Goal: Task Accomplishment & Management: Use online tool/utility

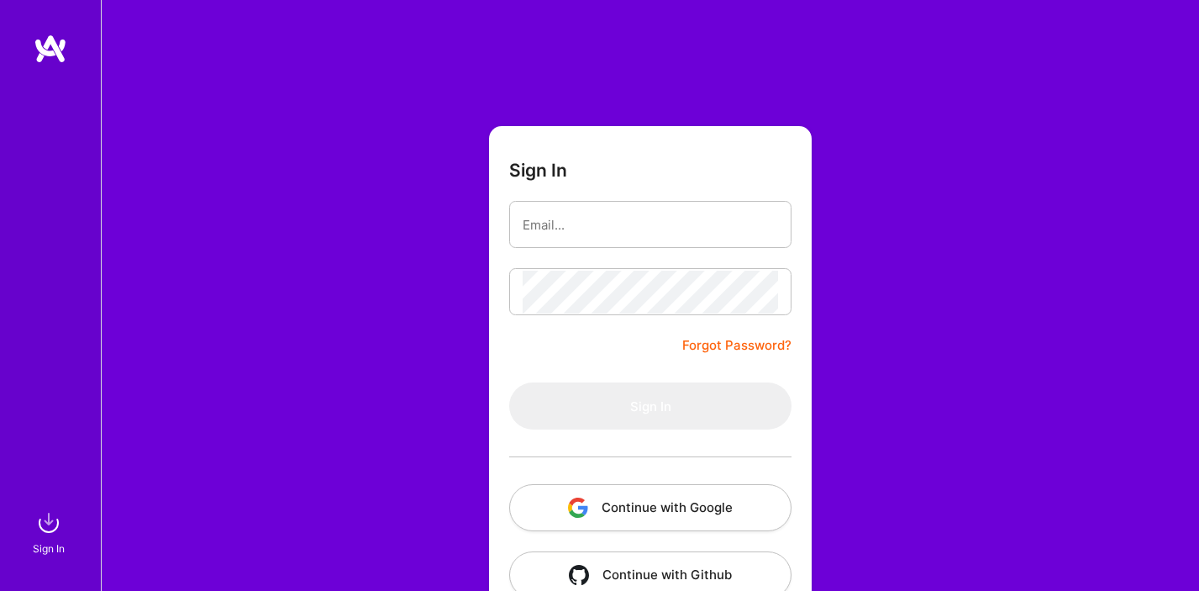
click at [622, 523] on button "Continue with Google" at bounding box center [650, 507] width 282 height 47
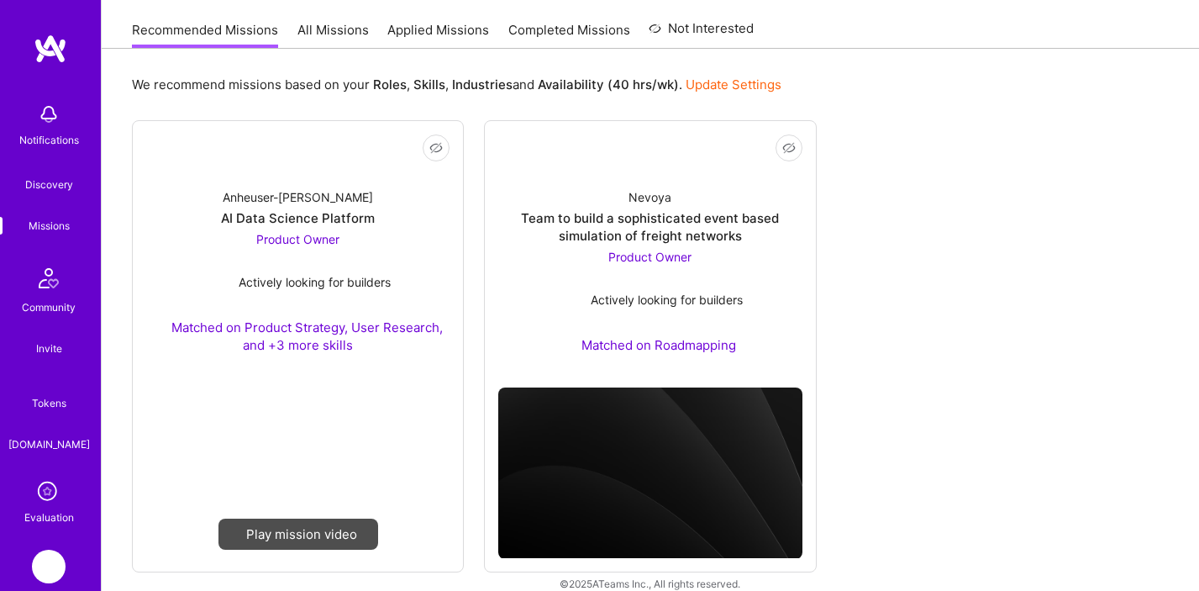
scroll to position [183, 0]
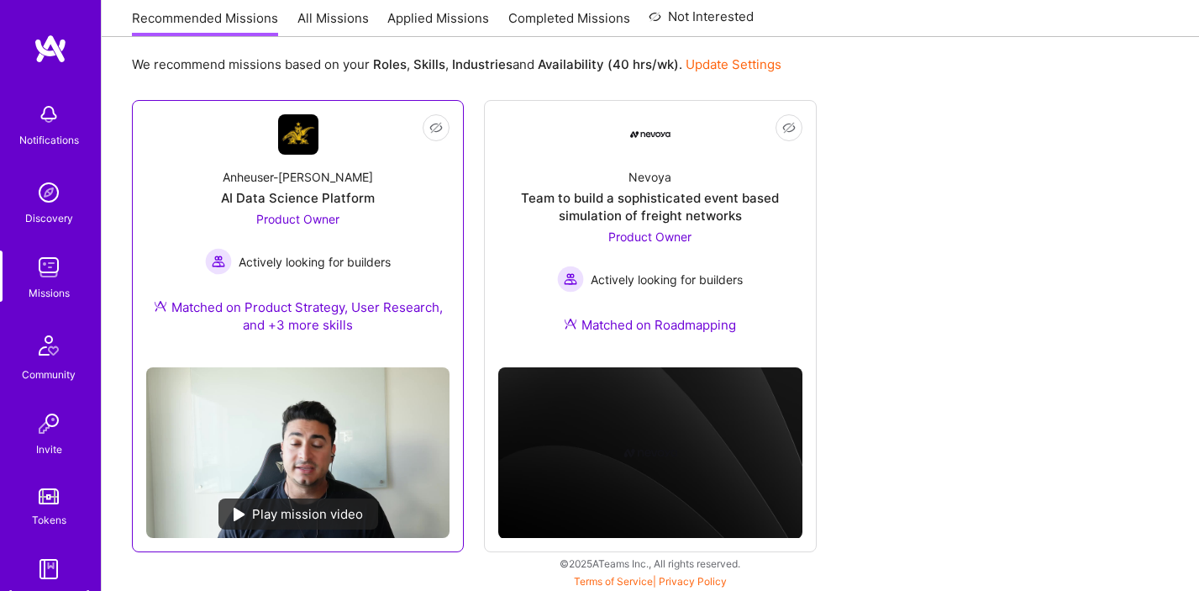
click at [375, 219] on div "Product Owner Actively looking for builders" at bounding box center [298, 242] width 186 height 65
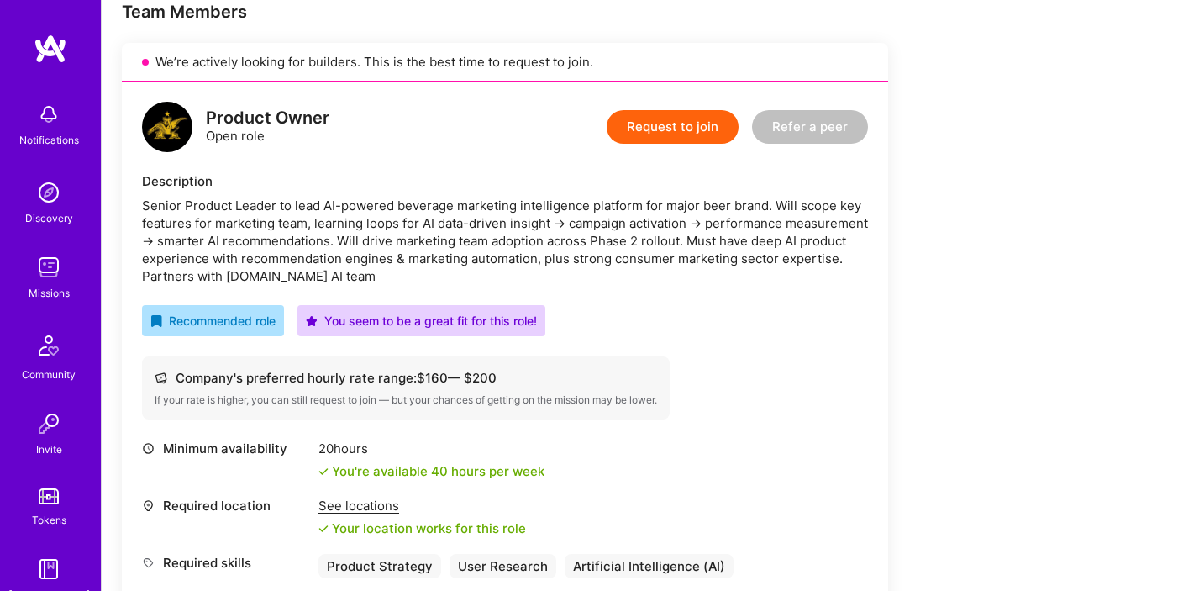
scroll to position [356, 0]
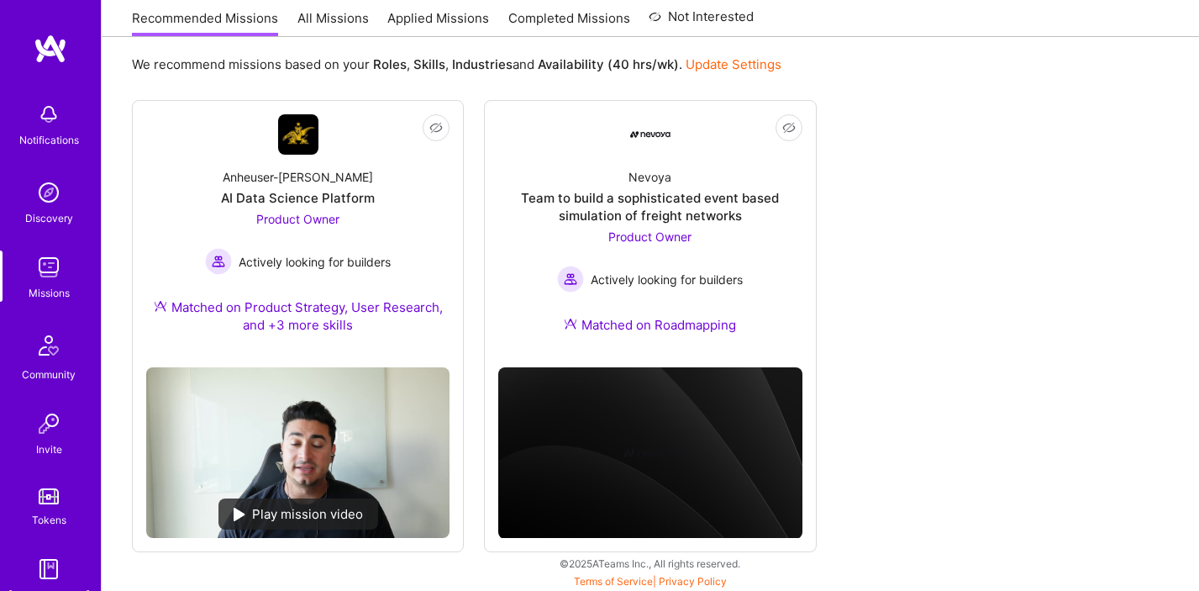
scroll to position [185, 0]
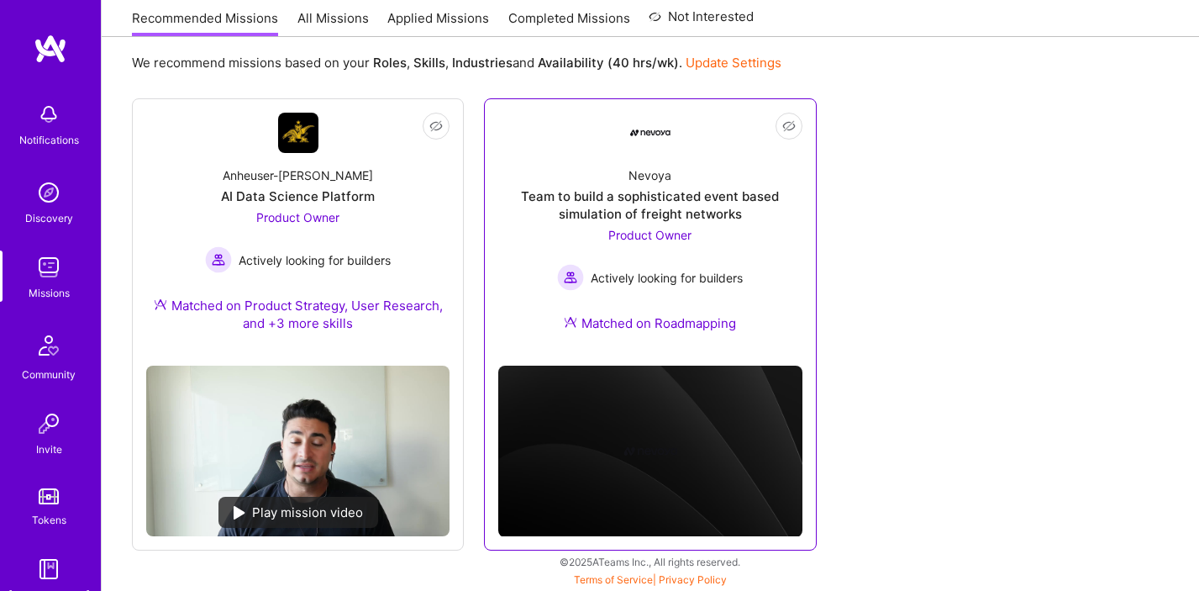
click at [725, 196] on div "Team to build a sophisticated event based simulation of freight networks" at bounding box center [649, 204] width 303 height 35
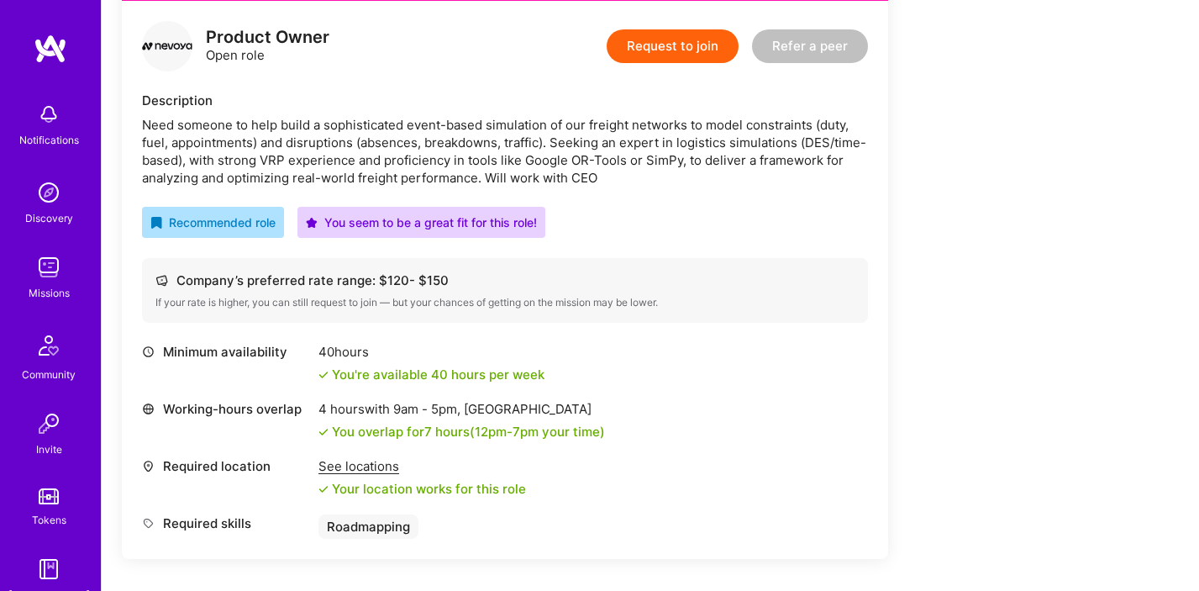
scroll to position [437, 0]
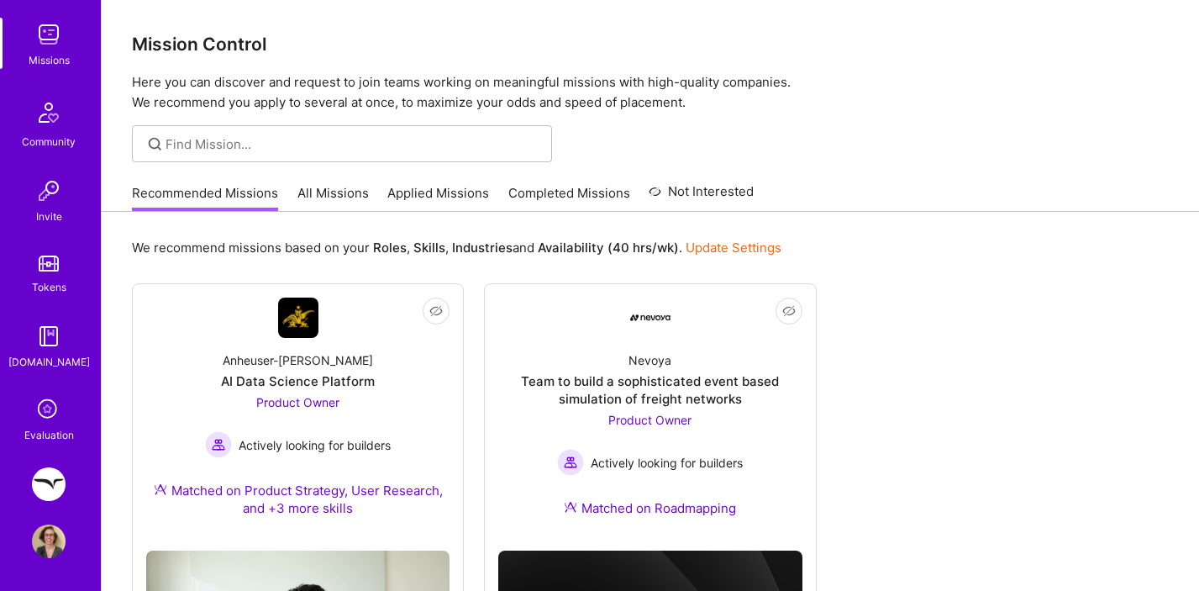
scroll to position [125, 0]
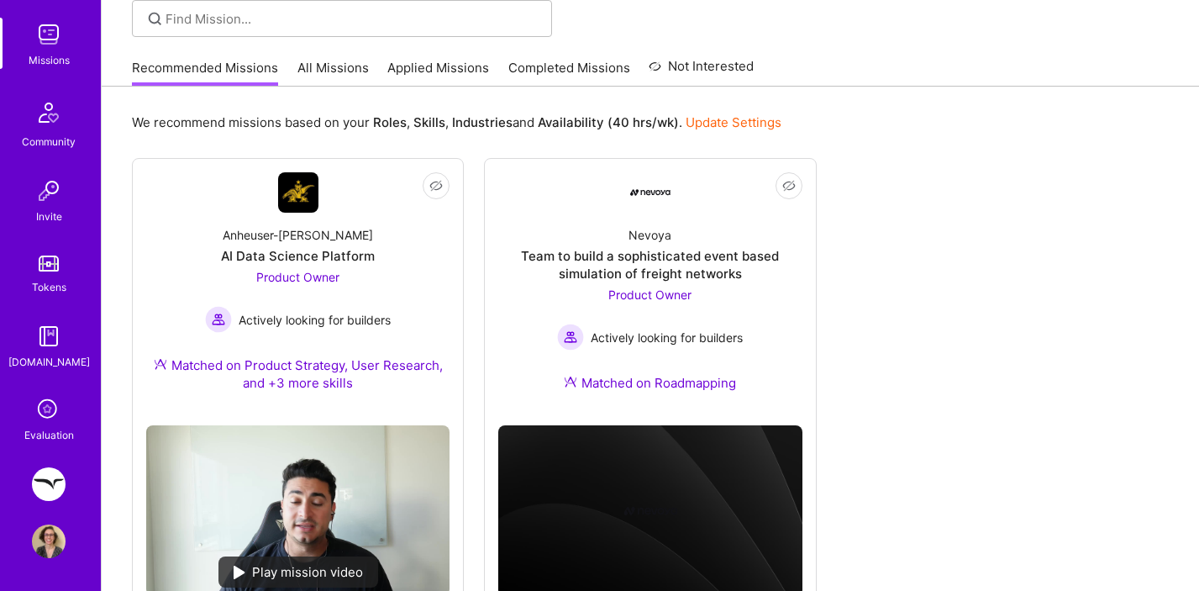
click at [50, 485] on img at bounding box center [49, 484] width 34 height 34
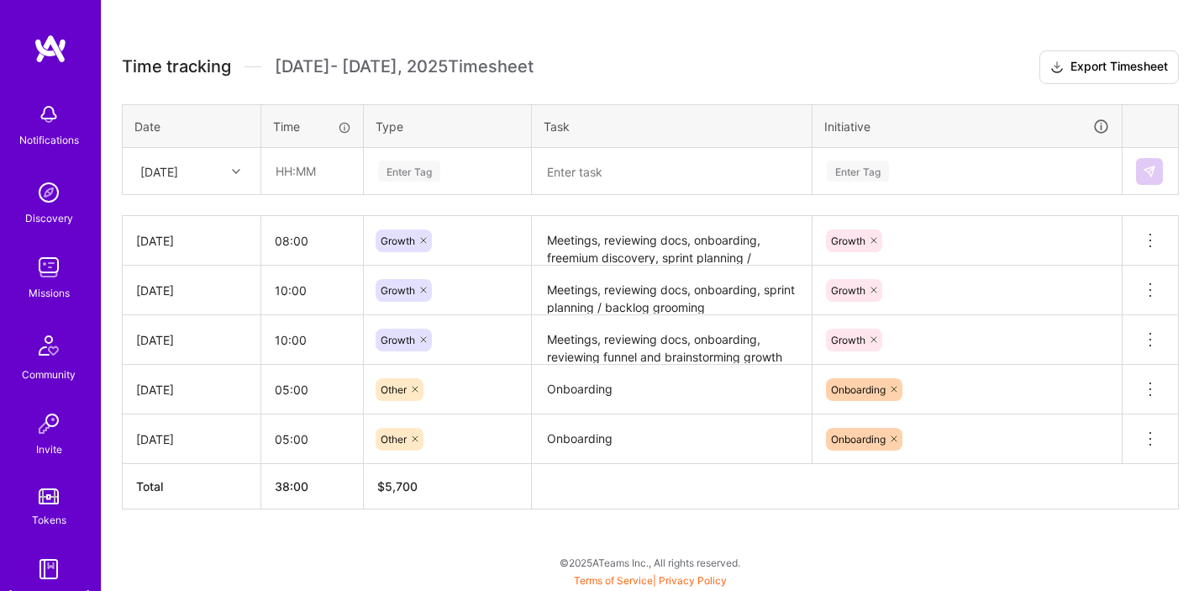
scroll to position [435, 0]
click at [595, 247] on textarea "Meetings, reviewing docs, onboarding, freemium discovery, sprint planning / bac…" at bounding box center [671, 241] width 276 height 46
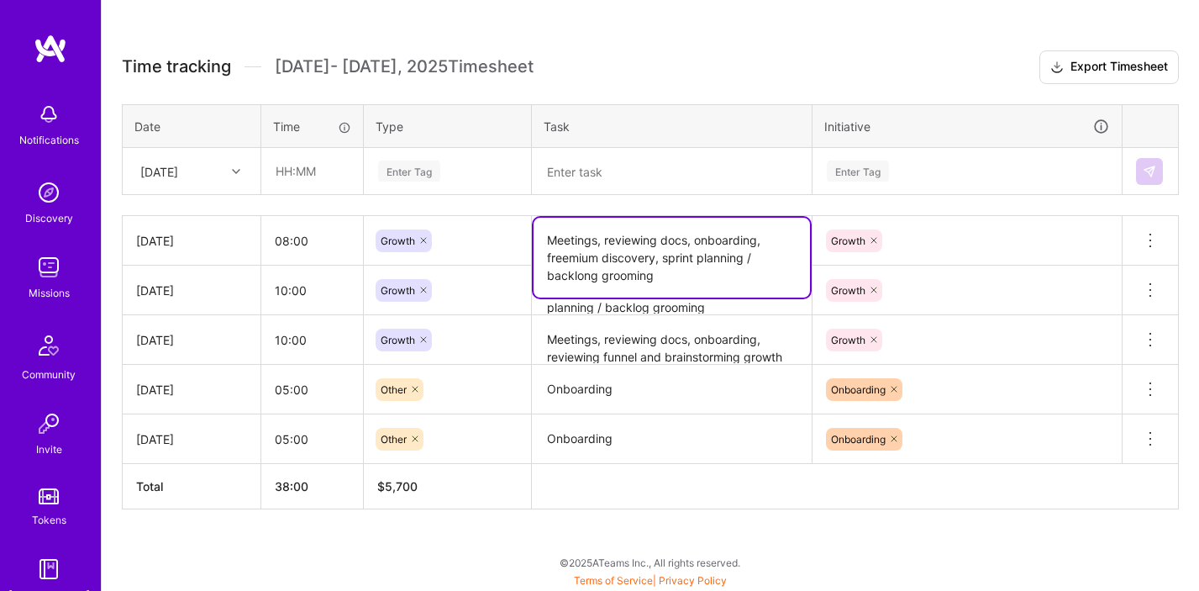
click at [595, 247] on textarea "Meetings, reviewing docs, onboarding, freemium discovery, sprint planning / bac…" at bounding box center [671, 258] width 276 height 80
click at [576, 169] on textarea at bounding box center [671, 172] width 276 height 44
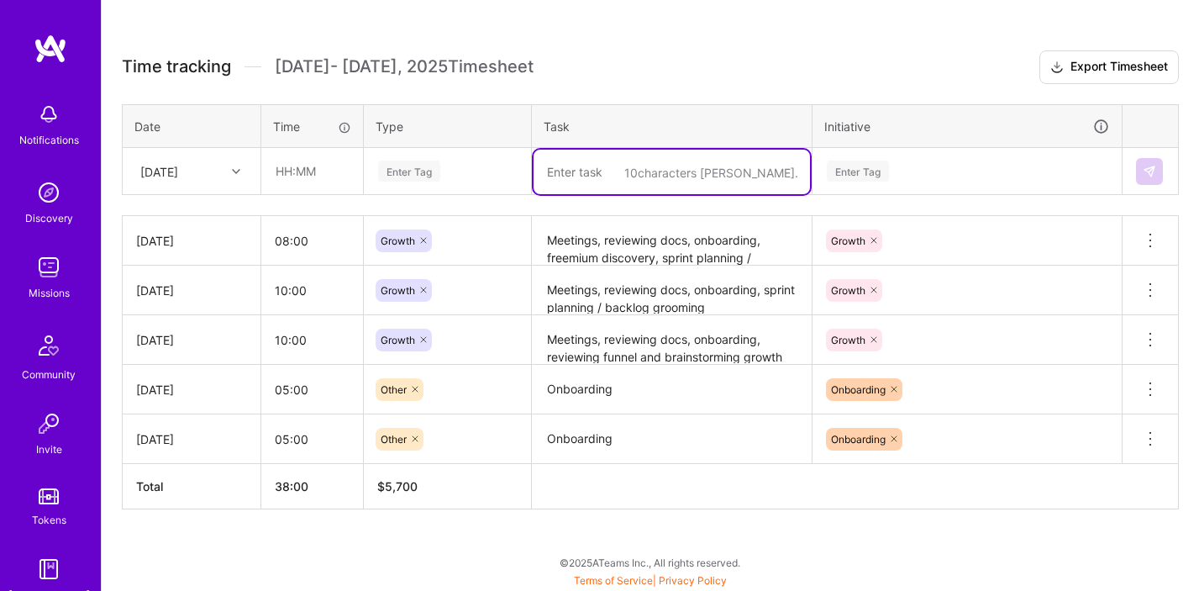
paste textarea "Meetings, reviewing docs, onboarding, freemium discovery, sprint planning / bac…"
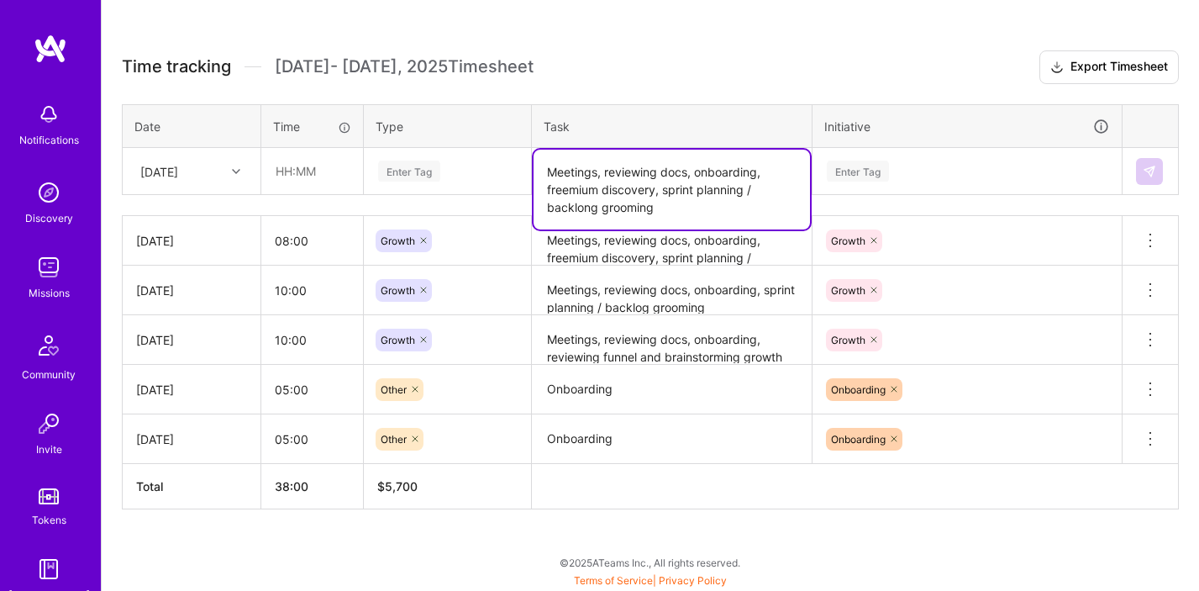
type textarea "Meetings, reviewing docs, onboarding, freemium discovery, sprint planning / bac…"
click at [398, 174] on div "Enter Tag" at bounding box center [409, 171] width 62 height 26
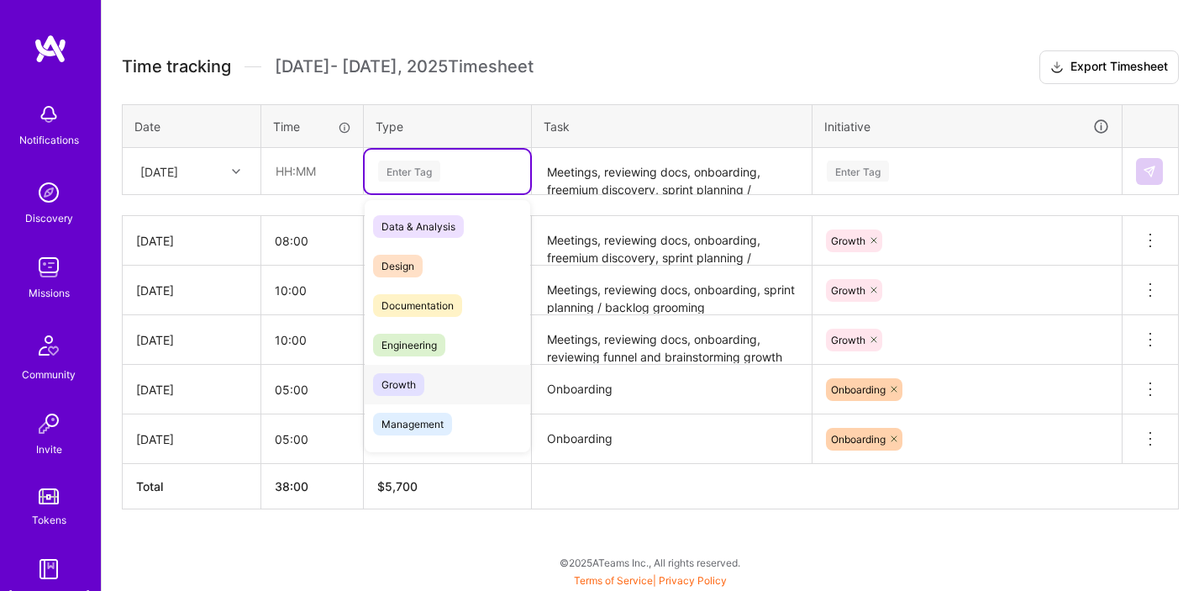
click at [430, 383] on div "Growth" at bounding box center [447, 384] width 165 height 39
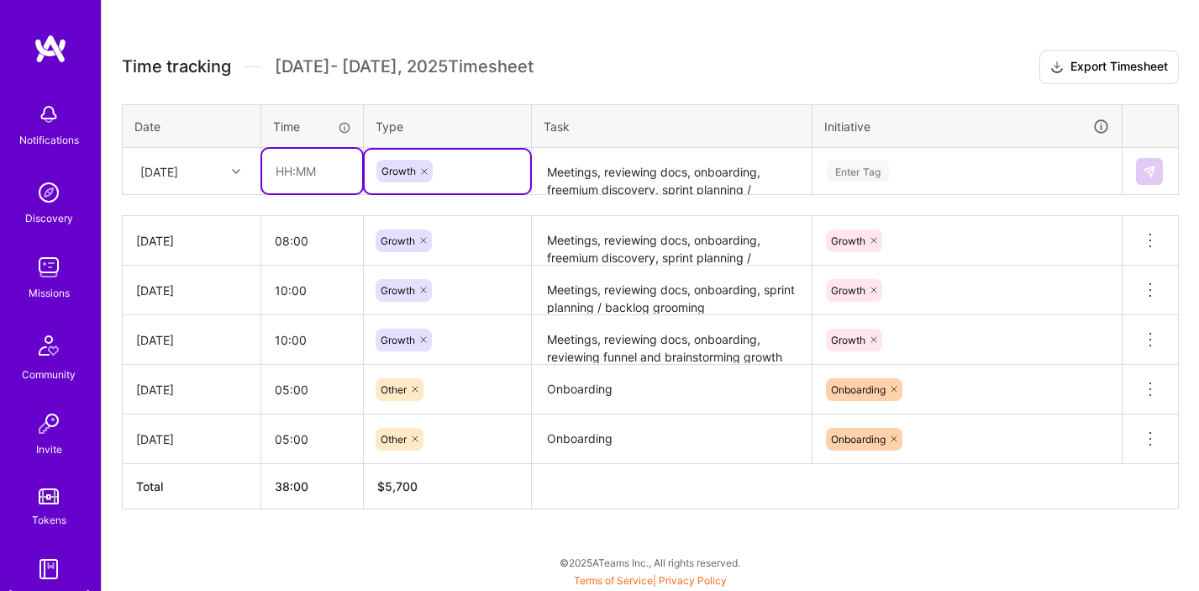
click at [317, 173] on input "text" at bounding box center [312, 171] width 100 height 45
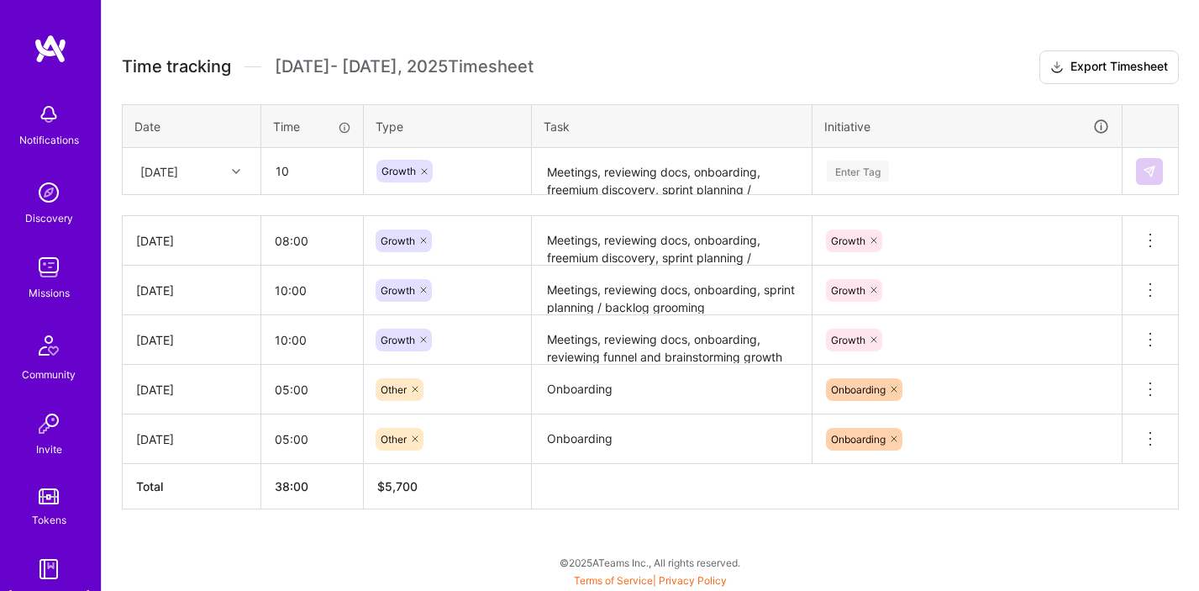
type input "10:00"
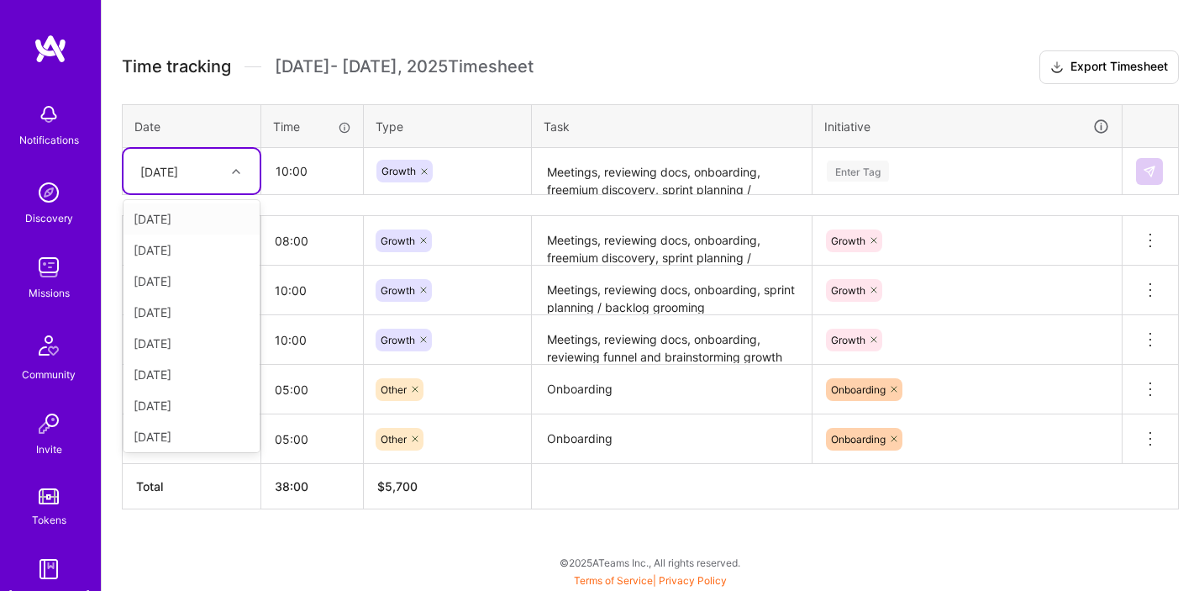
click at [234, 170] on icon at bounding box center [236, 171] width 8 height 8
click at [196, 433] on div "[DATE]" at bounding box center [191, 436] width 136 height 31
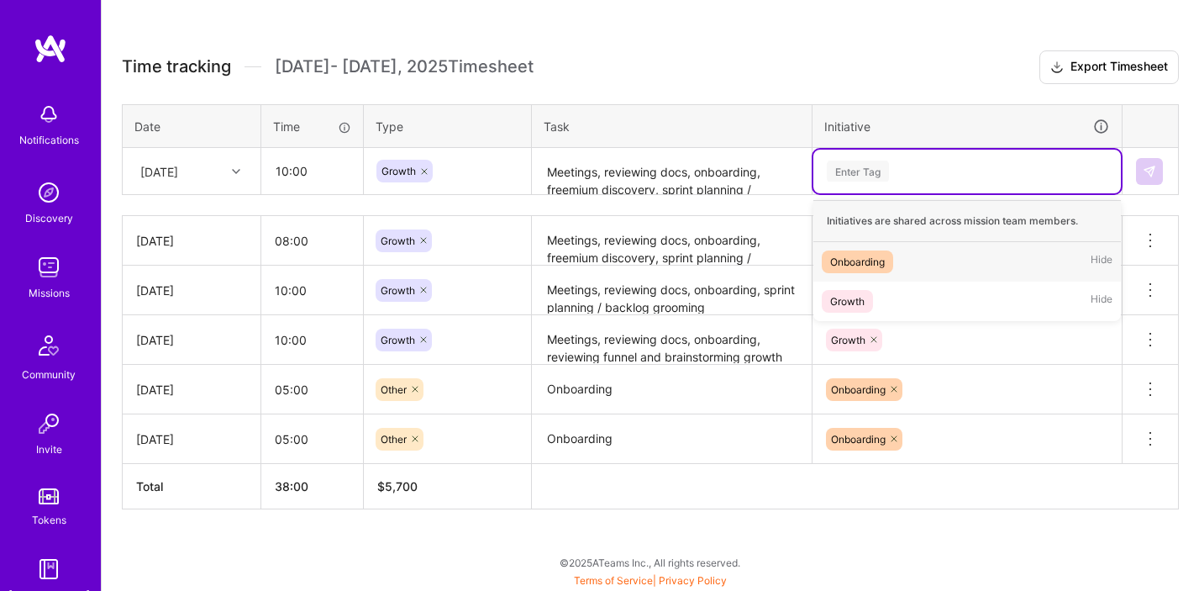
click at [880, 165] on div "Enter Tag" at bounding box center [858, 171] width 62 height 26
click at [875, 302] on div "Growth Hide" at bounding box center [966, 300] width 307 height 39
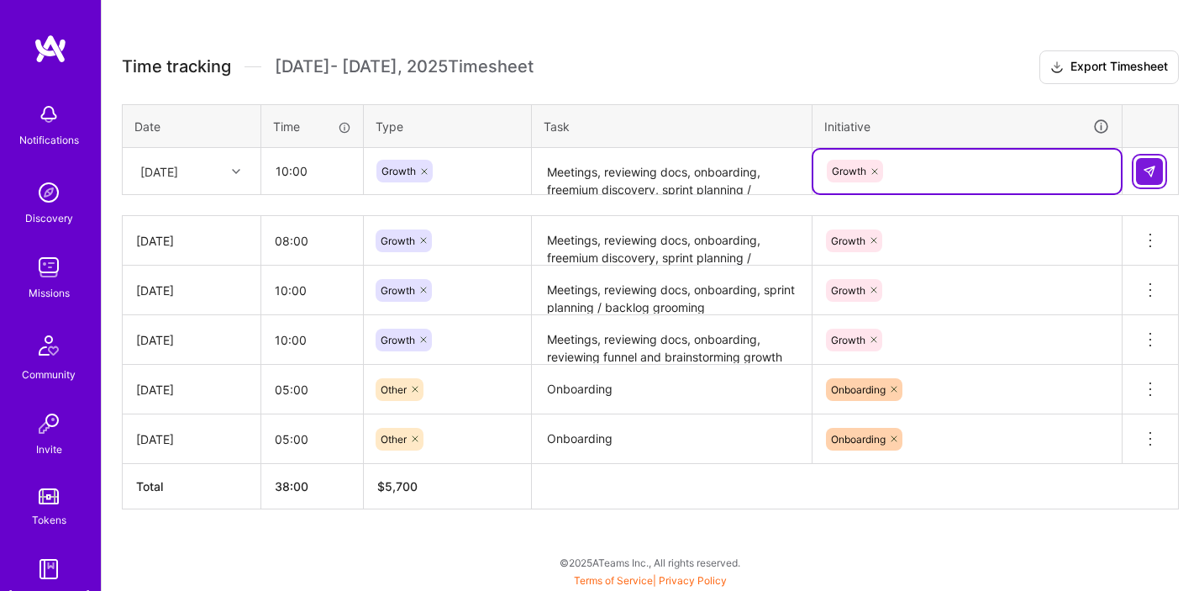
click at [1152, 177] on button at bounding box center [1149, 171] width 27 height 27
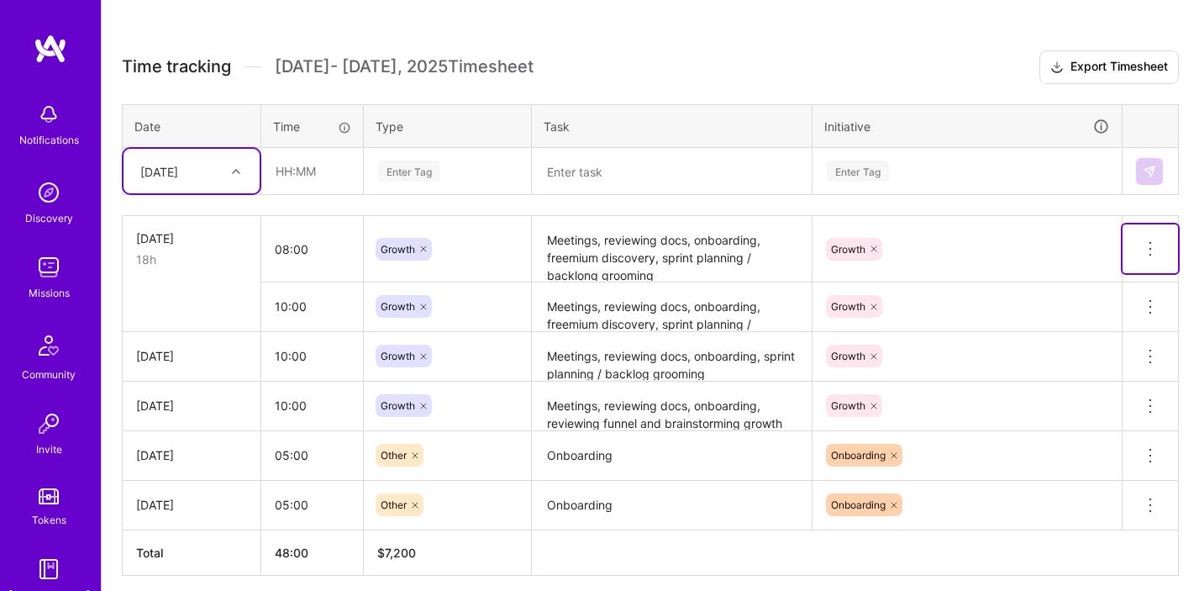
click at [1153, 245] on icon at bounding box center [1150, 249] width 20 height 20
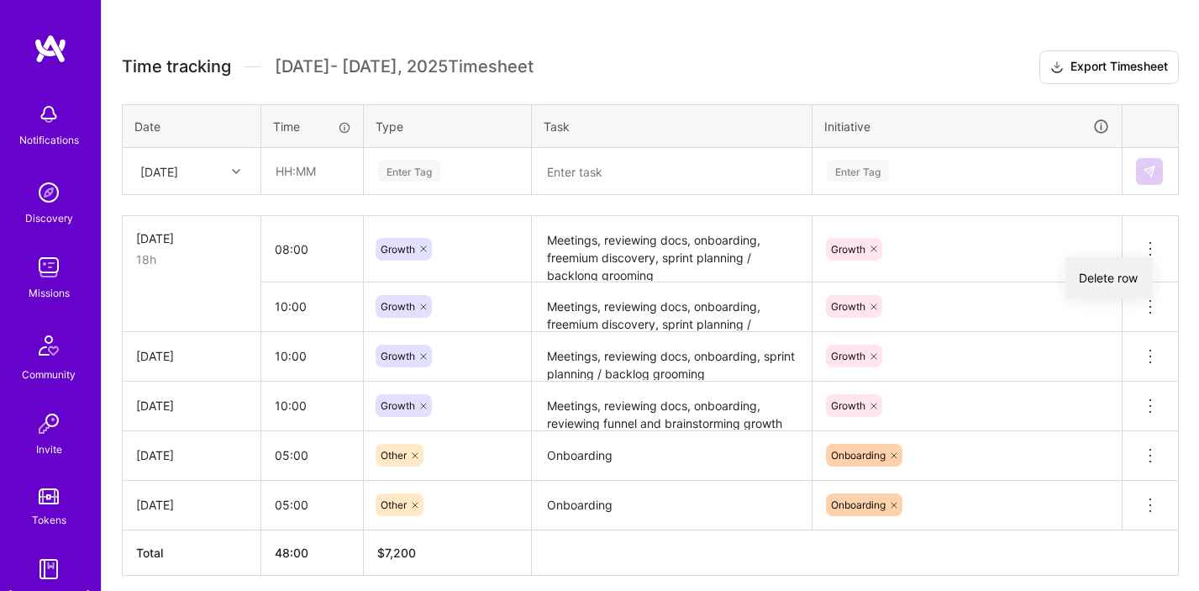
click at [1116, 278] on button "Delete row" at bounding box center [1108, 277] width 87 height 41
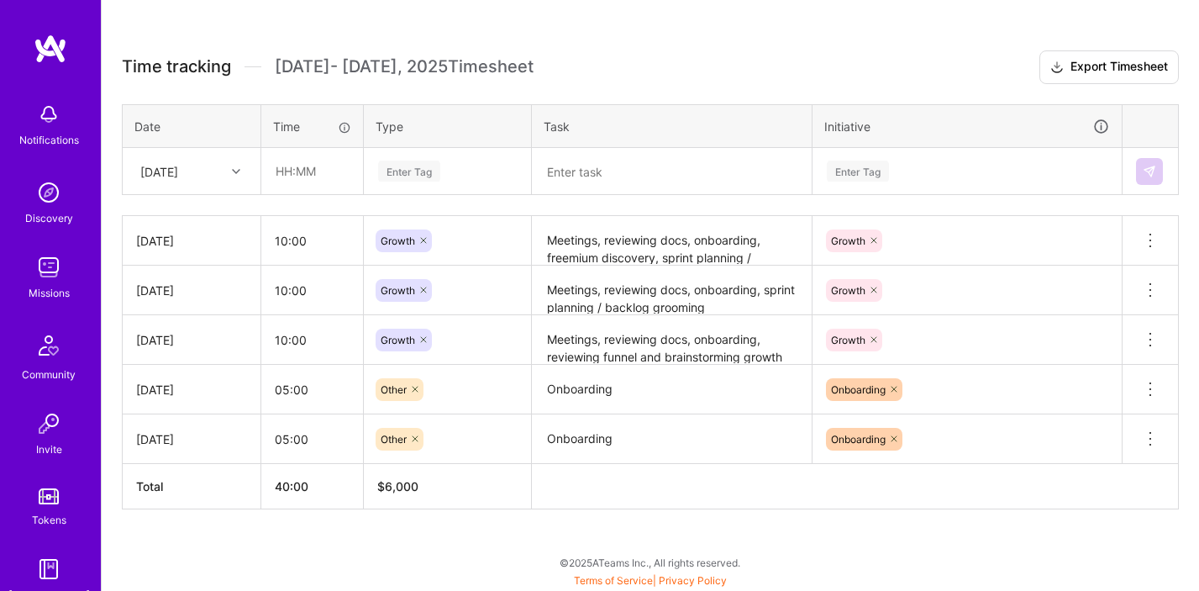
click at [232, 169] on icon at bounding box center [236, 171] width 8 height 8
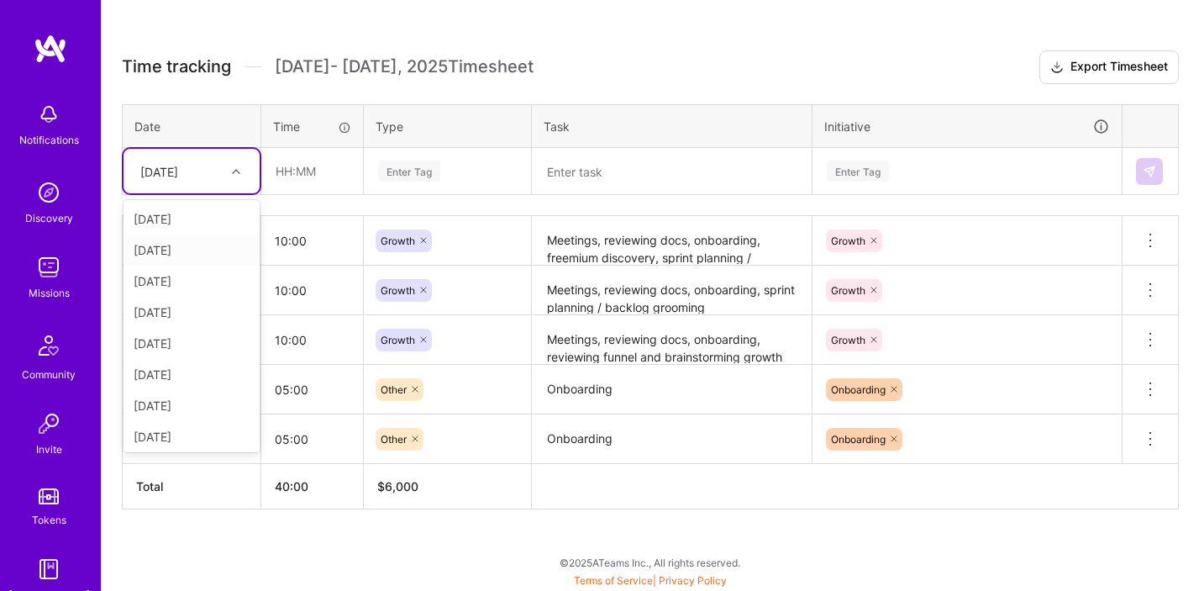
click at [189, 246] on div "[DATE]" at bounding box center [191, 249] width 136 height 31
click at [234, 180] on div at bounding box center [238, 171] width 26 height 22
click at [177, 430] on div "[DATE]" at bounding box center [191, 433] width 136 height 31
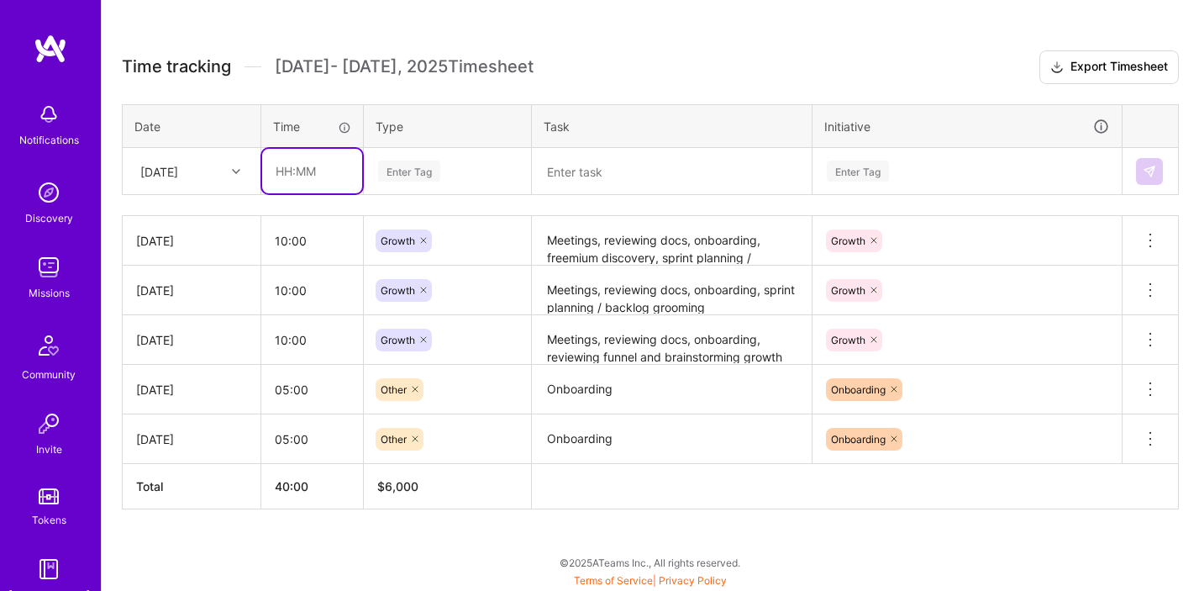
click at [312, 178] on input "text" at bounding box center [312, 171] width 100 height 45
type input "10:00"
click at [666, 46] on div "Active [DATE] - [DATE] 40:00 h $6,000 Time tracking [DATE] - [DATE] Timesheet E…" at bounding box center [650, 223] width 1097 height 738
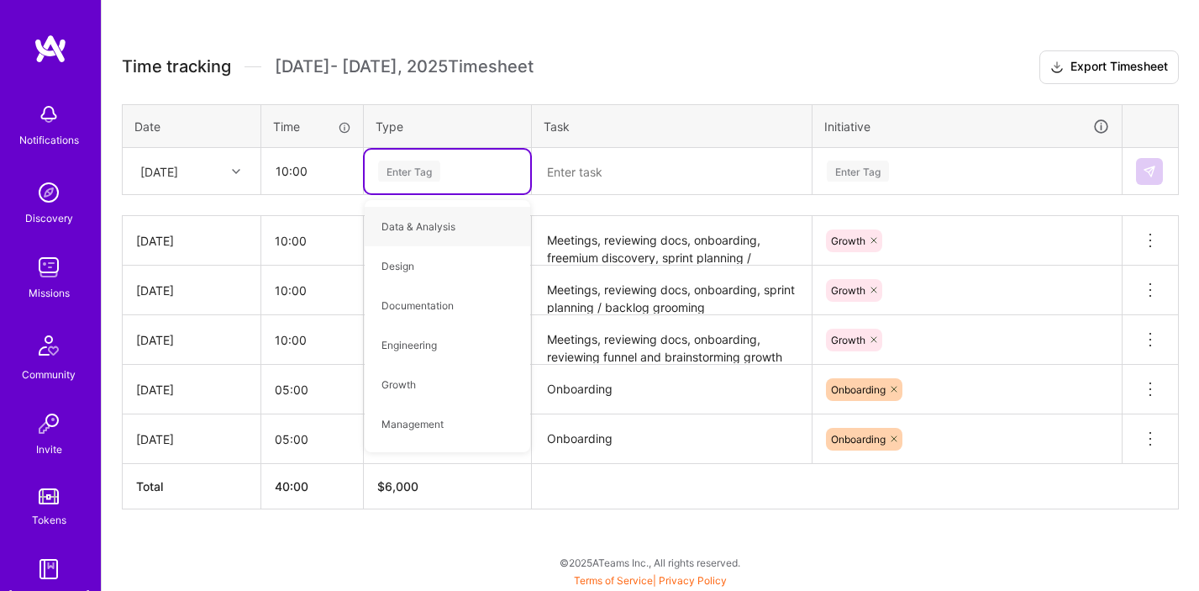
click at [649, 53] on h3 "Time tracking [DATE] - [DATE] Timesheet Export Timesheet" at bounding box center [650, 67] width 1057 height 34
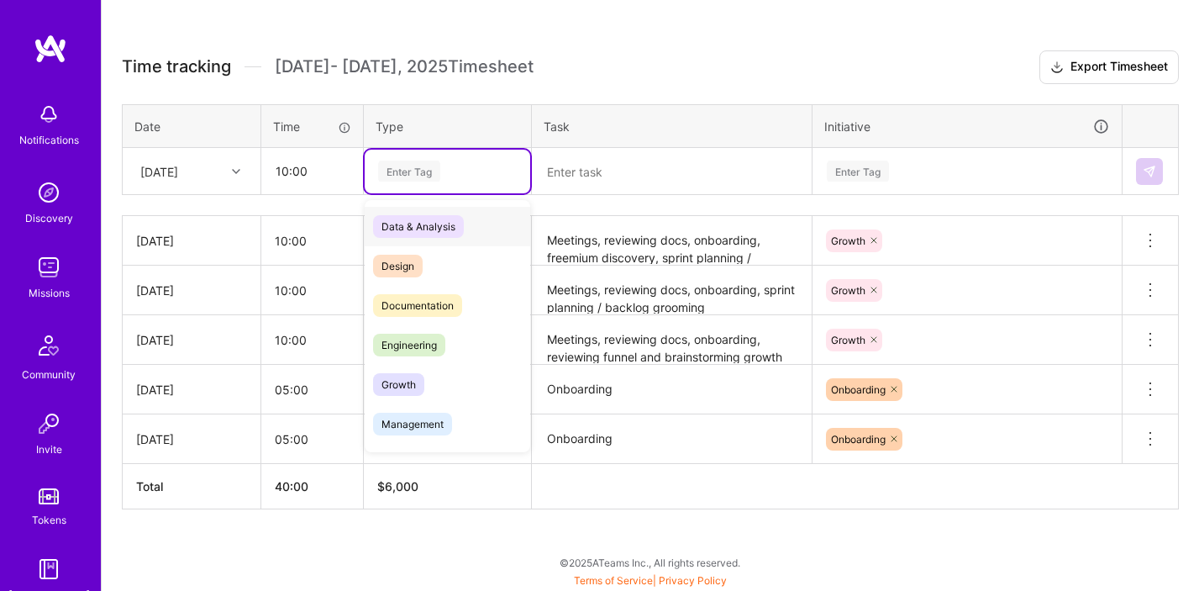
click at [412, 176] on div "Enter Tag" at bounding box center [409, 171] width 62 height 26
click at [407, 373] on span "Growth" at bounding box center [398, 384] width 51 height 23
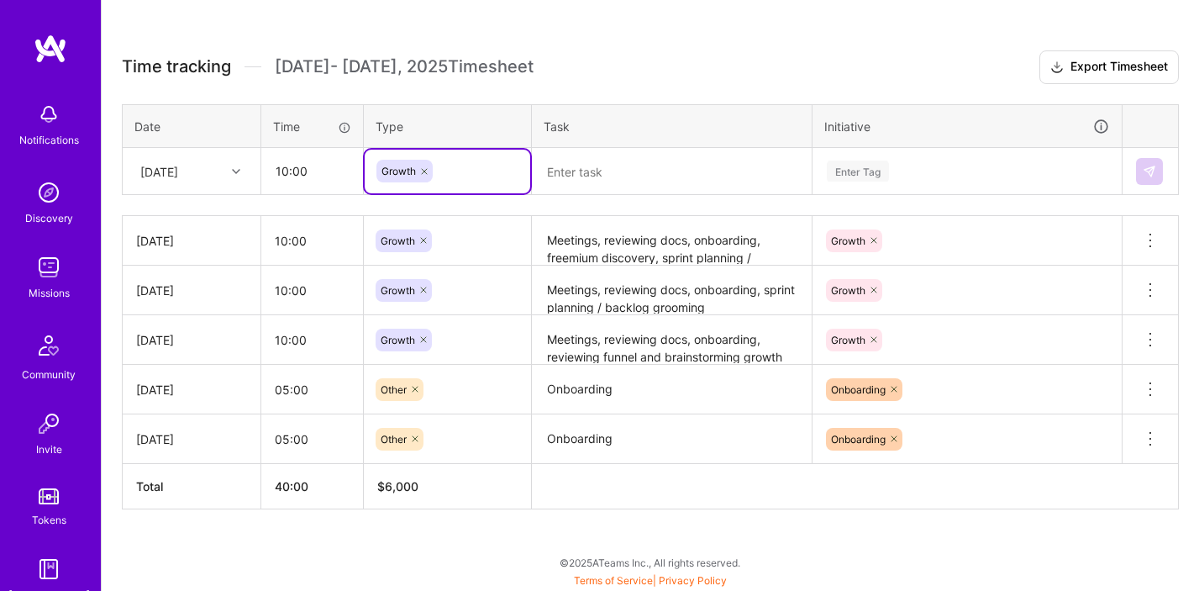
click at [588, 172] on textarea at bounding box center [671, 172] width 276 height 45
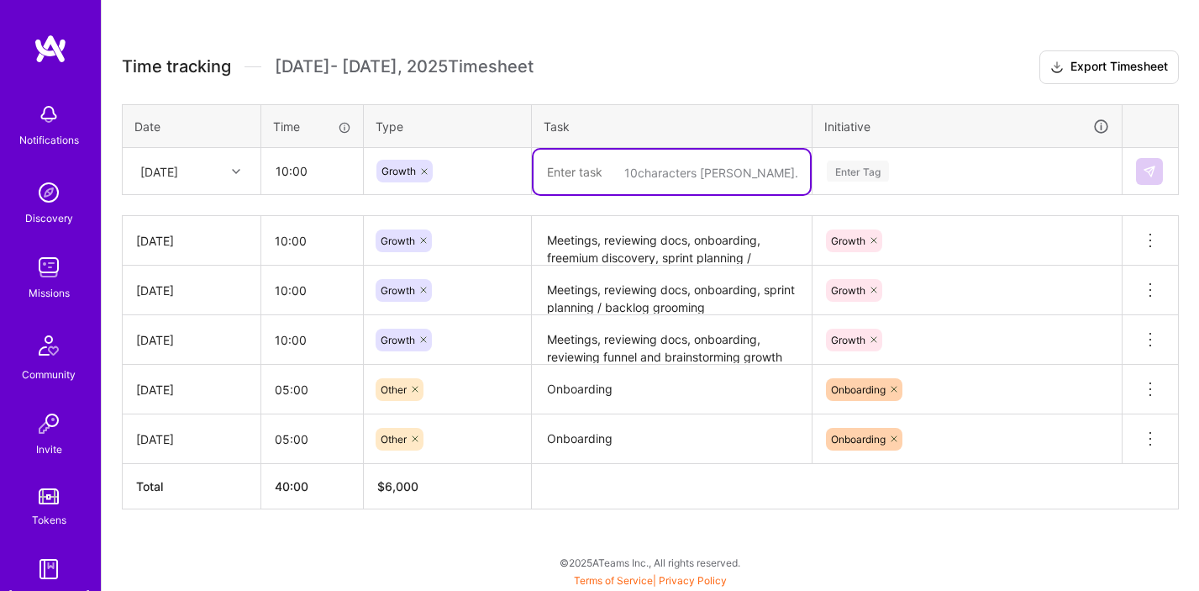
paste textarea "Meetings, reviewing docs, onboarding, freemium discovery, sprint planning / bac…"
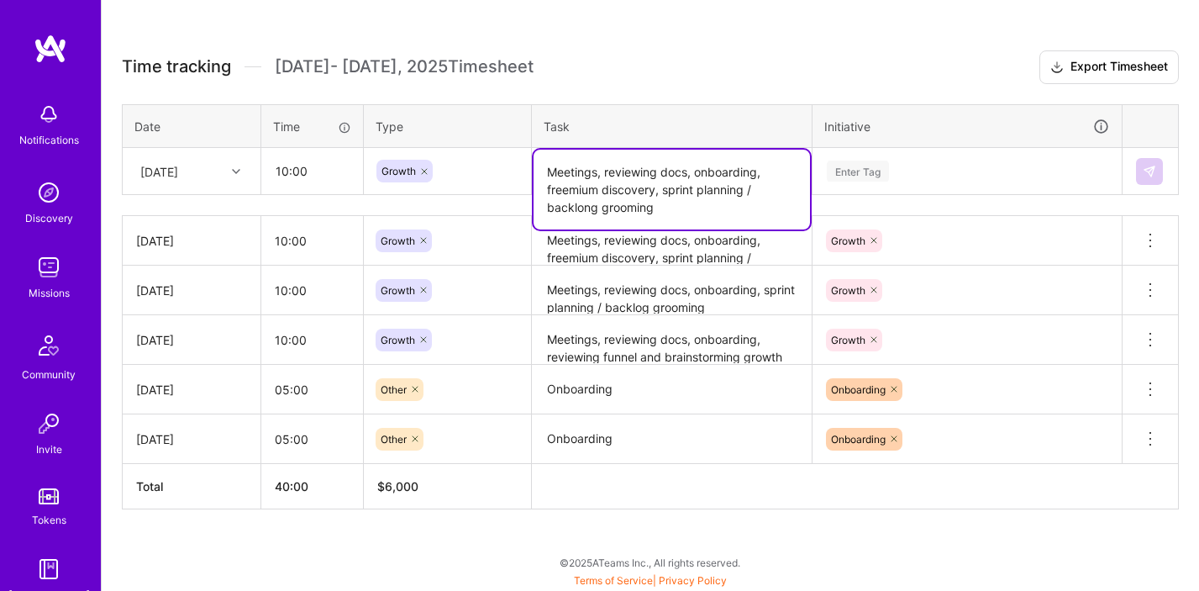
drag, startPoint x: 761, startPoint y: 172, endPoint x: 601, endPoint y: 171, distance: 159.6
click at [601, 171] on textarea "Meetings, reviewing docs, onboarding, freemium discovery, sprint planning / bac…" at bounding box center [671, 190] width 276 height 80
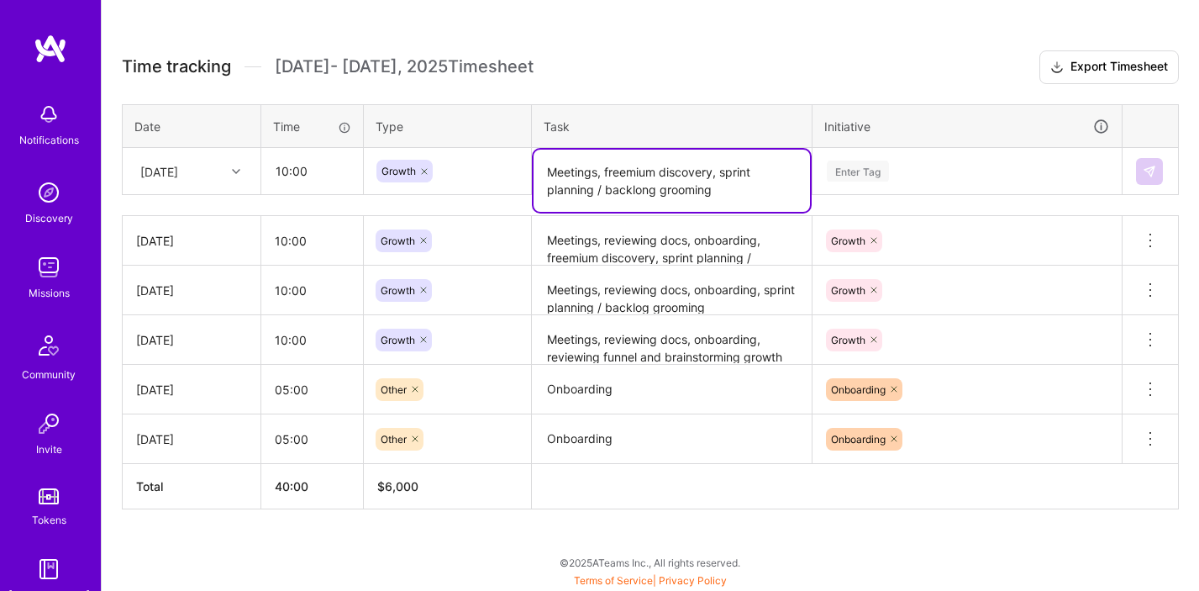
scroll to position [435, 0]
click at [650, 188] on textarea "Meetings, freemium discovery, sprint planning / backlong grooming" at bounding box center [671, 181] width 276 height 62
click at [722, 185] on textarea "Meetings, freemium discovery, sprint planning / backlog grooming" at bounding box center [671, 181] width 276 height 62
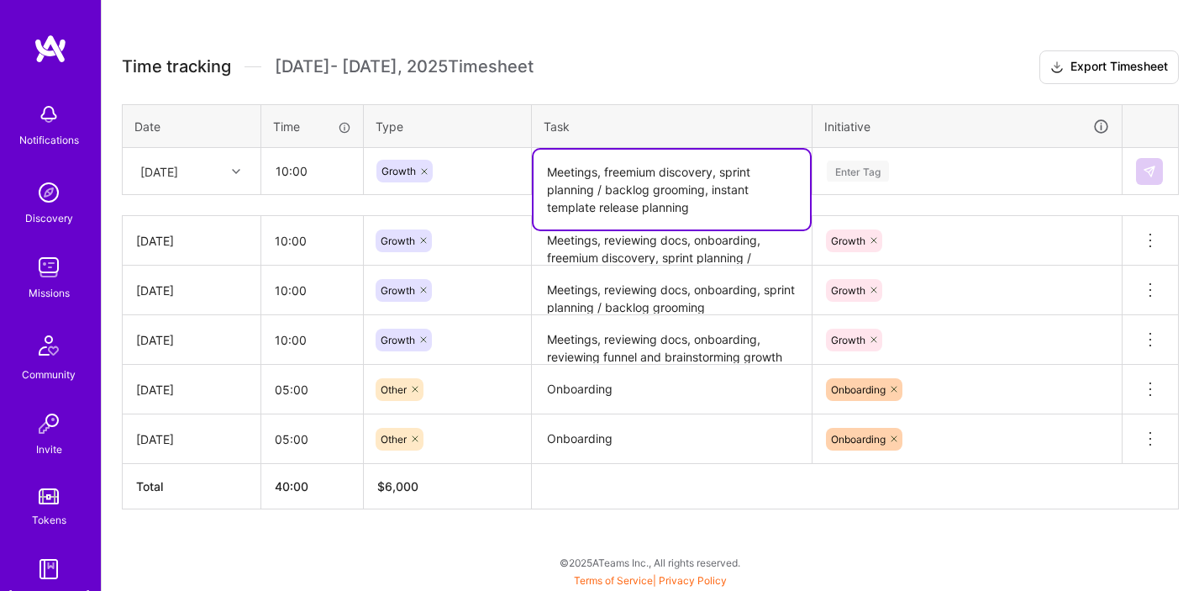
type textarea "Meetings, freemium discovery, sprint planning / backlog grooming, instant templ…"
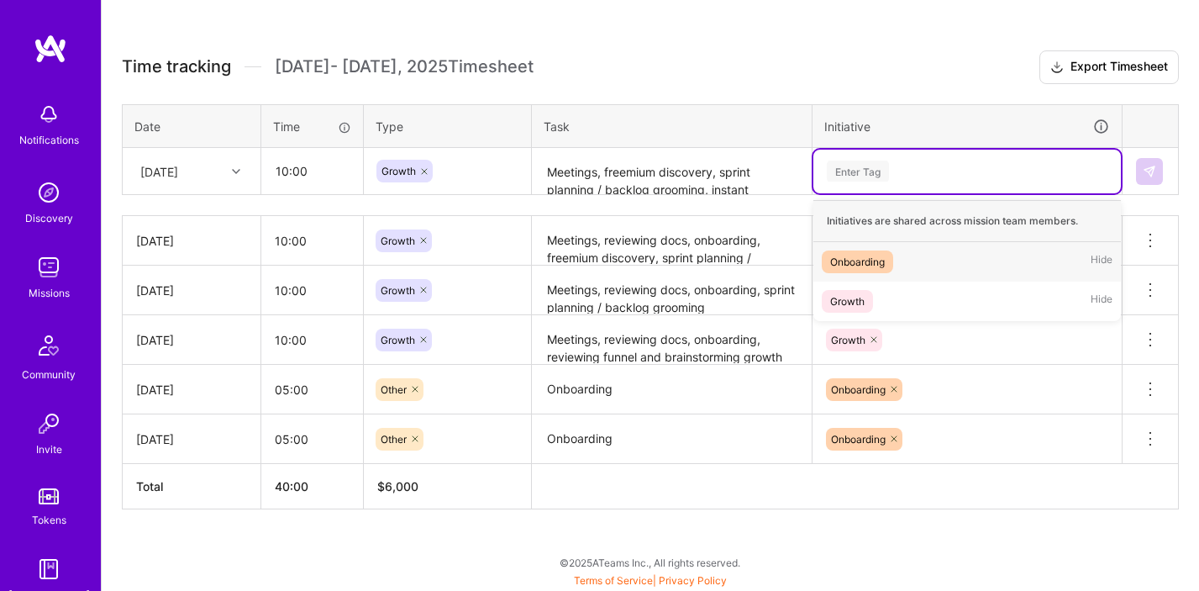
click at [883, 156] on div "Enter Tag" at bounding box center [966, 172] width 307 height 44
click at [864, 165] on div "Enter Tag" at bounding box center [858, 171] width 62 height 26
click at [861, 178] on div "Enter Tag" at bounding box center [858, 171] width 62 height 26
click at [853, 302] on div "Growth" at bounding box center [847, 301] width 34 height 18
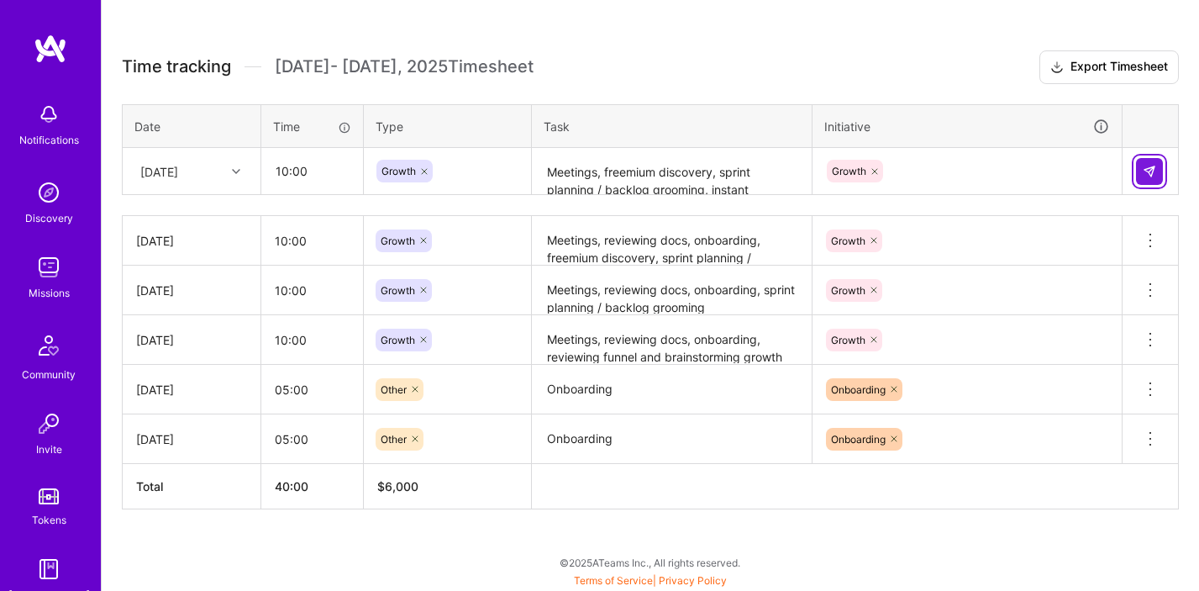
click at [1150, 170] on img at bounding box center [1149, 171] width 13 height 13
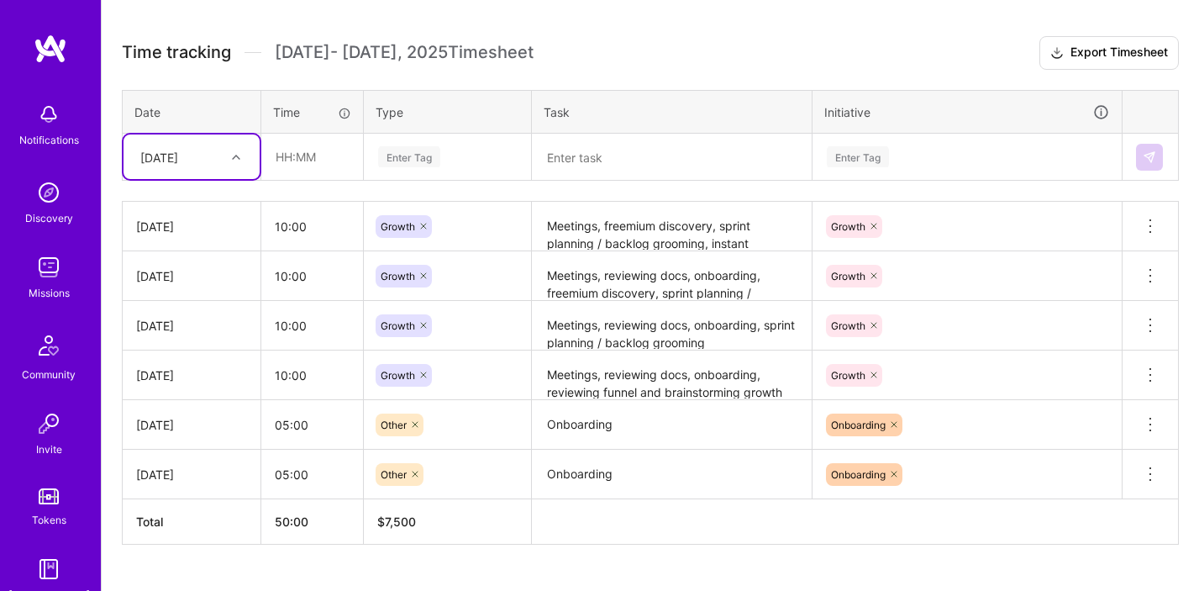
scroll to position [454, 0]
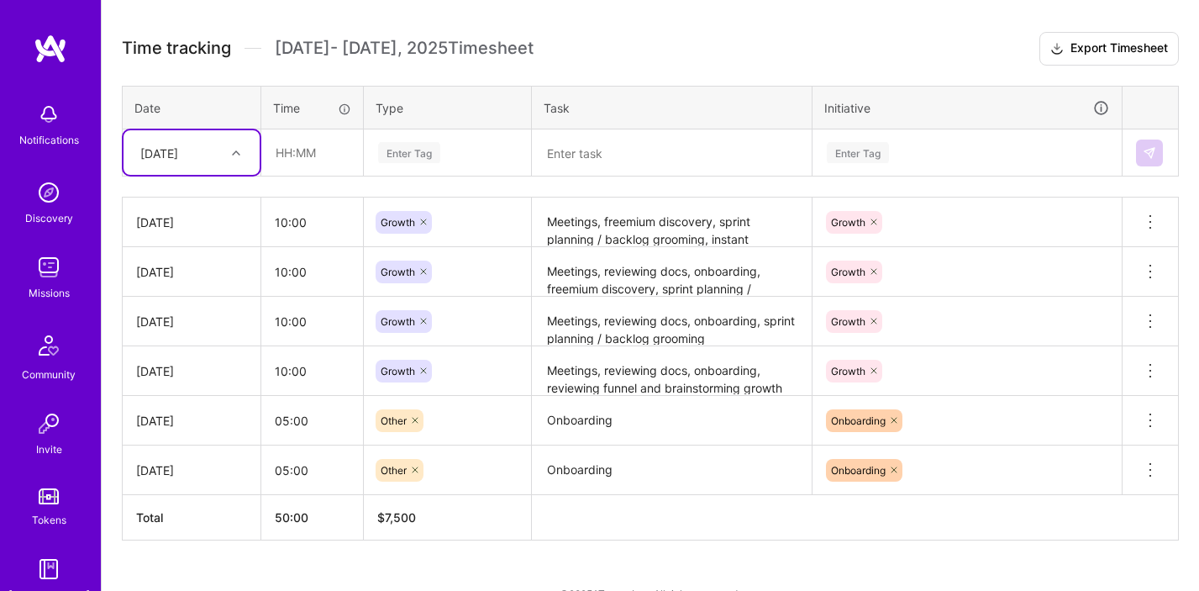
click at [652, 284] on textarea "Meetings, reviewing docs, onboarding, freemium discovery, sprint planning / bac…" at bounding box center [671, 272] width 276 height 46
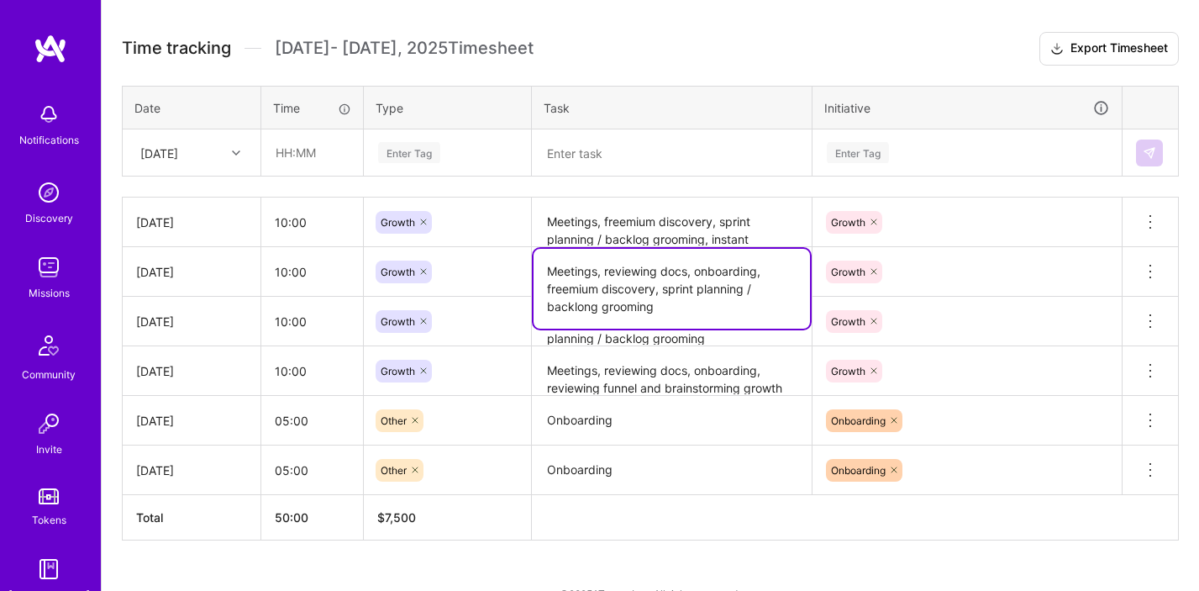
click at [591, 307] on textarea "Meetings, reviewing docs, onboarding, freemium discovery, sprint planning / bac…" at bounding box center [671, 289] width 276 height 80
type textarea "Meetings, reviewing docs, onboarding, freemium discovery, sprint planning / bac…"
click at [748, 62] on h3 "Time tracking [DATE] - [DATE] Timesheet Export Timesheet" at bounding box center [650, 49] width 1057 height 34
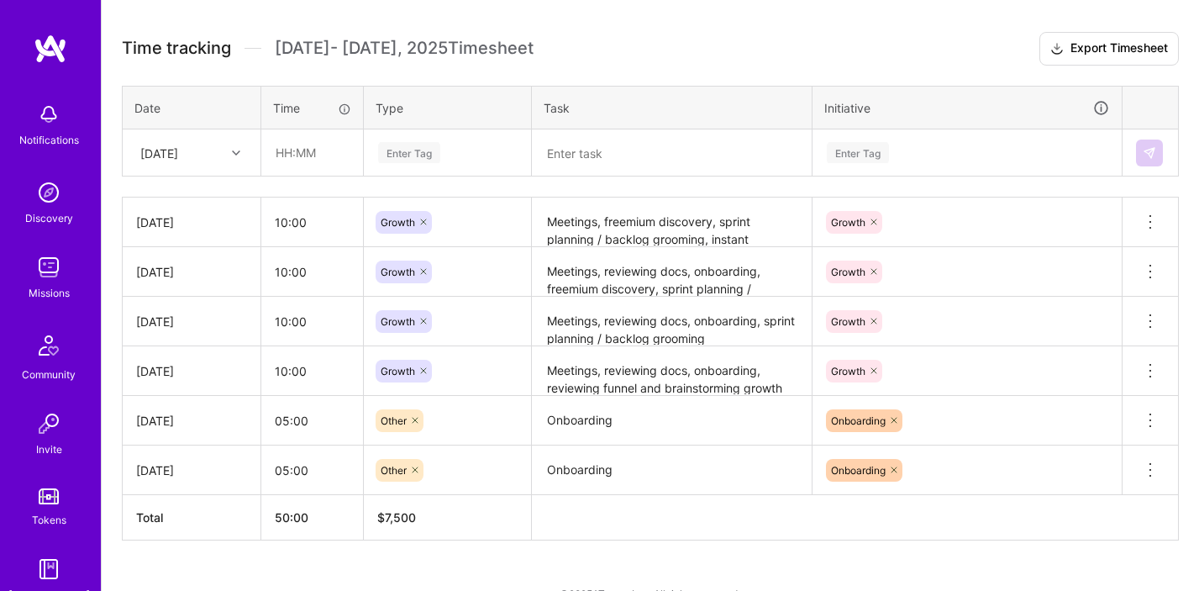
click at [631, 276] on textarea "Meetings, reviewing docs, onboarding, freemium discovery, sprint planning / bac…" at bounding box center [671, 272] width 276 height 47
click at [742, 47] on h3 "Time tracking [DATE] - [DATE] Timesheet Export Timesheet" at bounding box center [650, 49] width 1057 height 34
click at [650, 326] on textarea "Meetings, reviewing docs, onboarding, sprint planning / backlog grooming" at bounding box center [671, 321] width 276 height 46
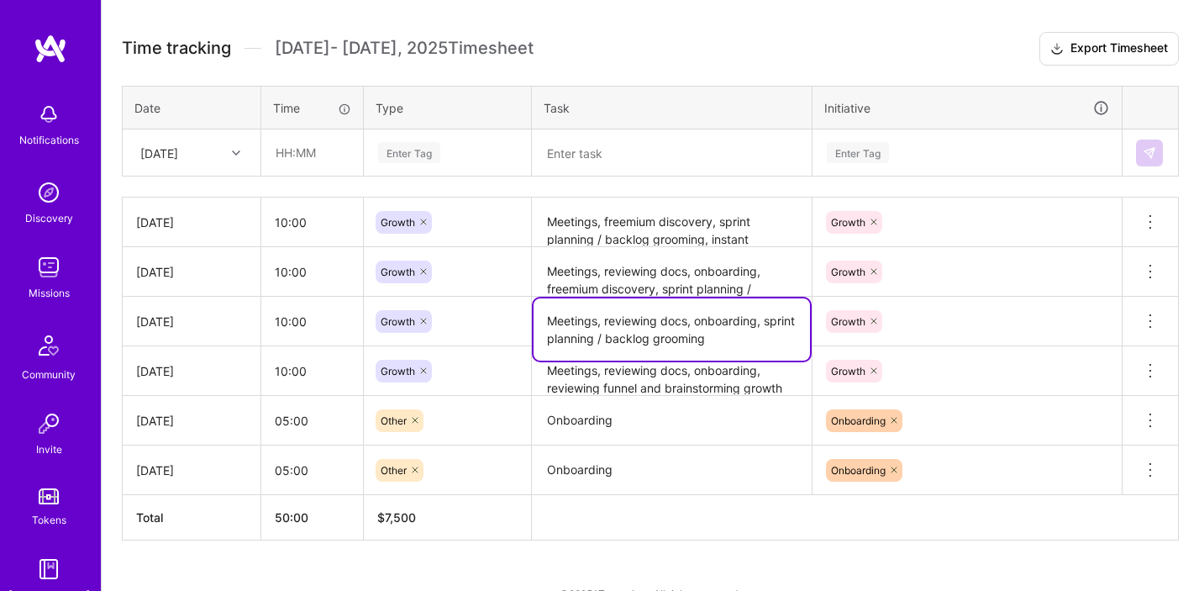
click at [657, 276] on textarea "Meetings, reviewing docs, onboarding, freemium discovery, sprint planning / bac…" at bounding box center [671, 272] width 276 height 47
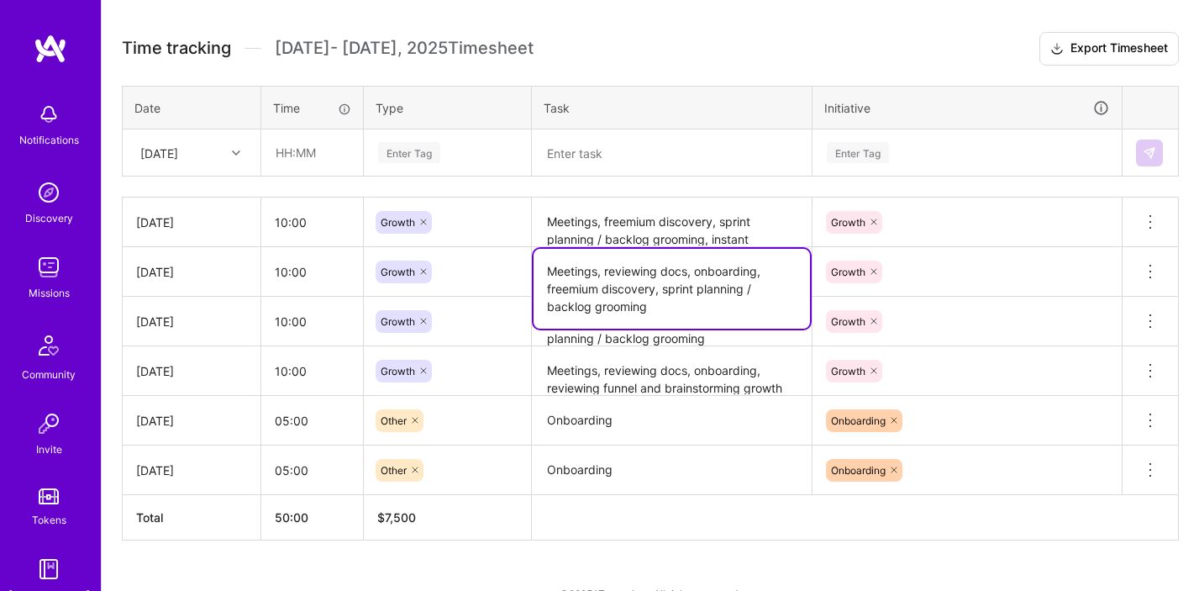
click at [644, 381] on textarea "Meetings, reviewing docs, onboarding, reviewing funnel and brainstorming growth…" at bounding box center [671, 371] width 276 height 46
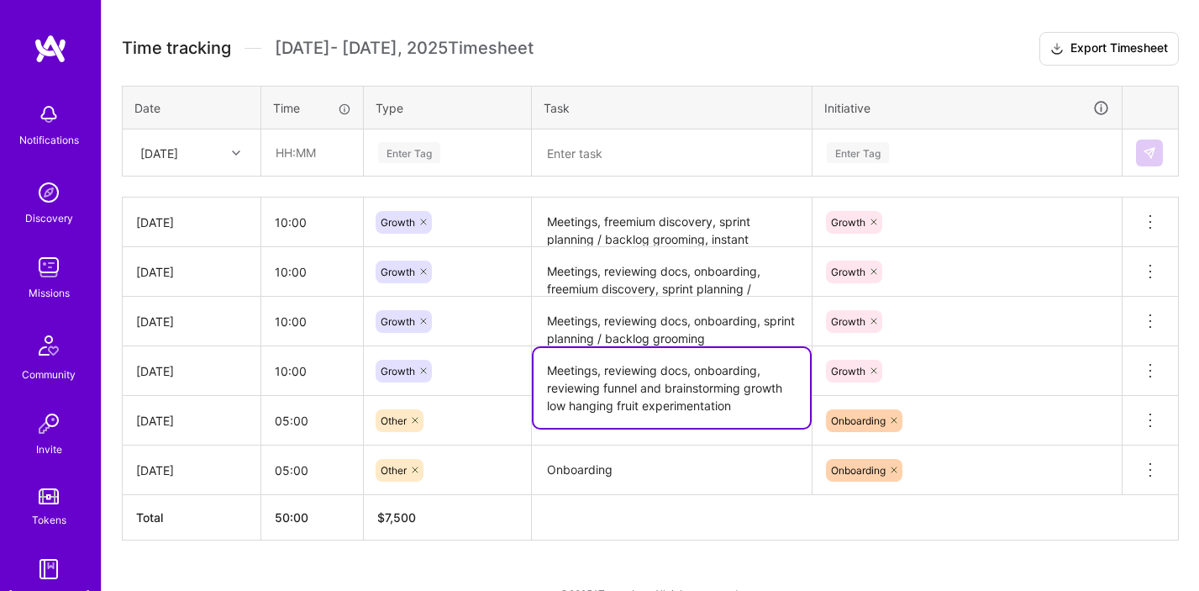
click at [844, 34] on h3 "Time tracking [DATE] - [DATE] Timesheet Export Timesheet" at bounding box center [650, 49] width 1057 height 34
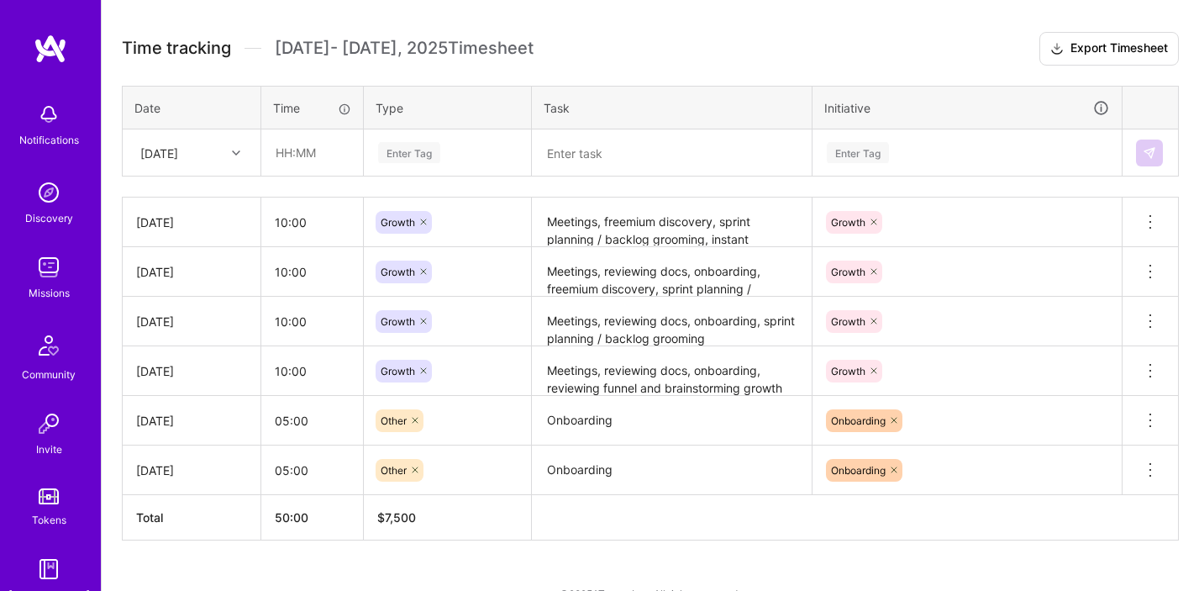
click at [635, 75] on div "Time tracking [DATE] - [DATE] Timesheet Export Timesheet Date Time Type Task In…" at bounding box center [650, 286] width 1057 height 508
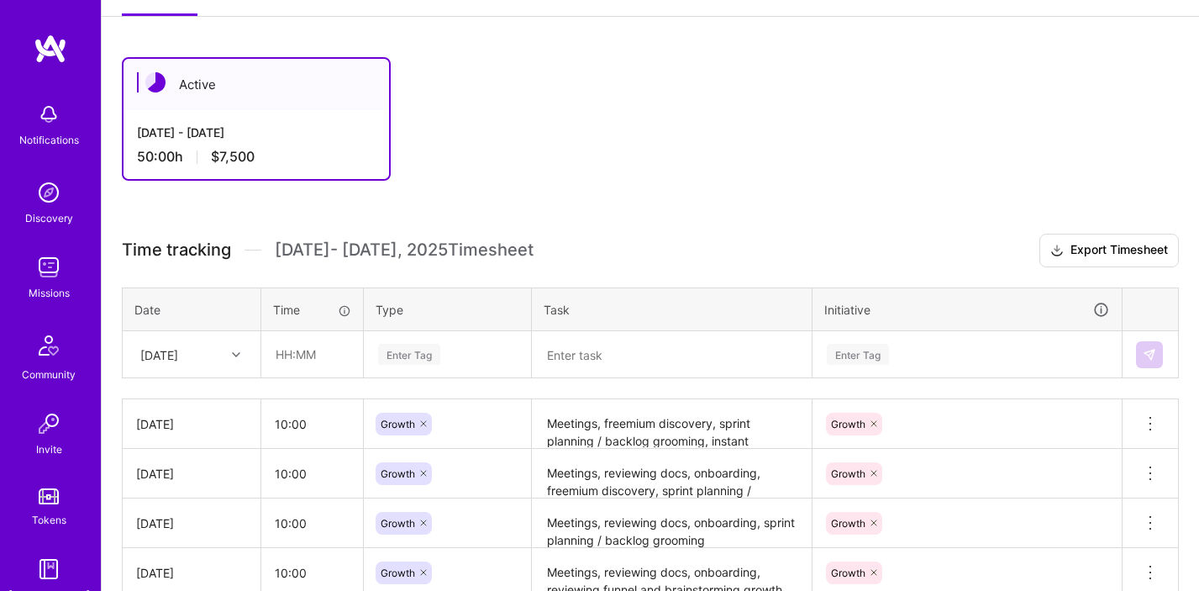
scroll to position [485, 0]
